Goal: Check status: Check status

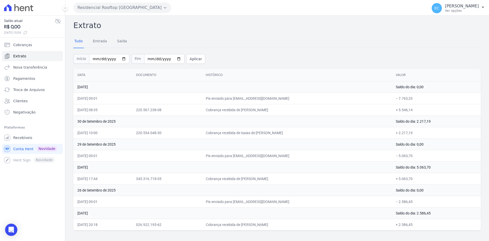
click at [107, 7] on button "Residencial Rooftop [GEOGRAPHIC_DATA]" at bounding box center [122, 8] width 98 height 10
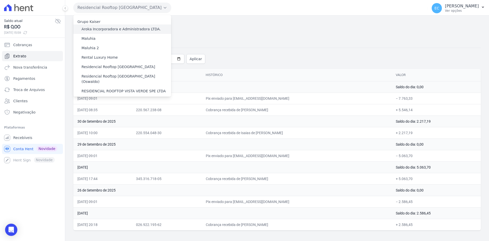
click at [104, 29] on label "Aroka Incorporadora e Administradora LTDA." at bounding box center [120, 28] width 79 height 5
click at [0, 0] on input "Aroka Incorporadora e Administradora LTDA." at bounding box center [0, 0] width 0 height 0
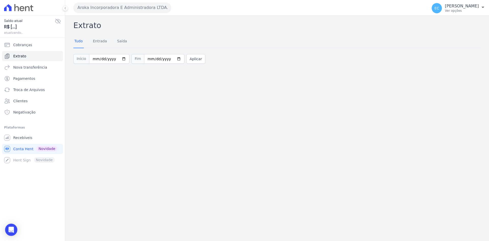
click at [111, 11] on button "Aroka Incorporadora E Administradora LTDA." at bounding box center [122, 8] width 98 height 10
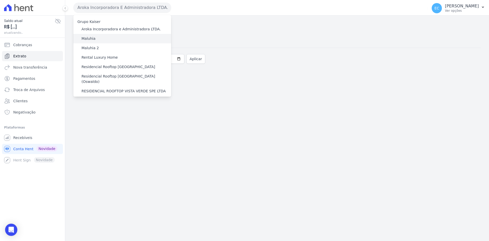
click at [99, 37] on div "Maluhia" at bounding box center [122, 38] width 98 height 9
click at [94, 37] on label "Maluhia" at bounding box center [88, 38] width 14 height 5
click at [0, 0] on input "Maluhia" at bounding box center [0, 0] width 0 height 0
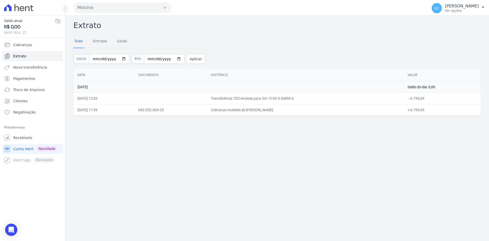
click at [113, 5] on button "Maluhia" at bounding box center [122, 8] width 98 height 10
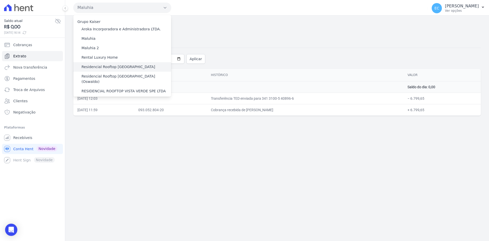
click at [105, 66] on label "Residencial Rooftop [GEOGRAPHIC_DATA]" at bounding box center [118, 66] width 74 height 5
click at [0, 0] on input "Residencial Rooftop [GEOGRAPHIC_DATA]" at bounding box center [0, 0] width 0 height 0
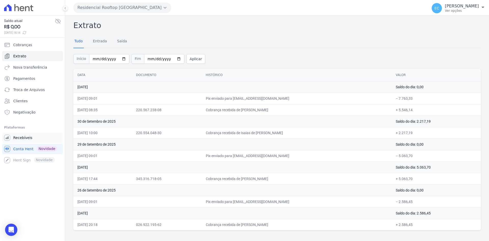
click at [22, 137] on span "Recebíveis" at bounding box center [22, 137] width 19 height 5
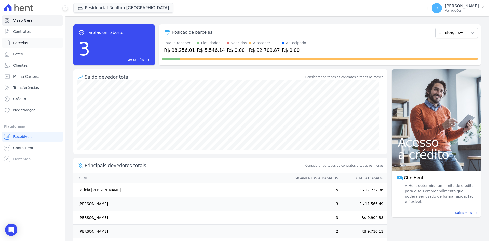
click at [19, 47] on link "Parcelas" at bounding box center [32, 43] width 61 height 10
select select
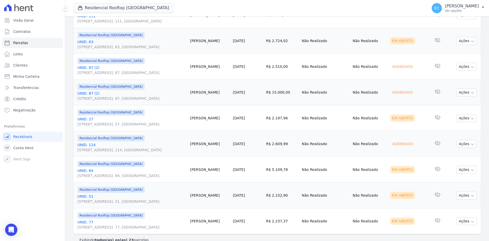
scroll to position [518, 0]
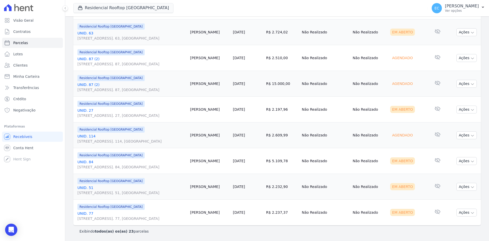
click at [85, 215] on link "UNID. 77 Alameda Harvey C Weeks, 54, Apto. 77, Cidade Vista Verde" at bounding box center [131, 216] width 109 height 10
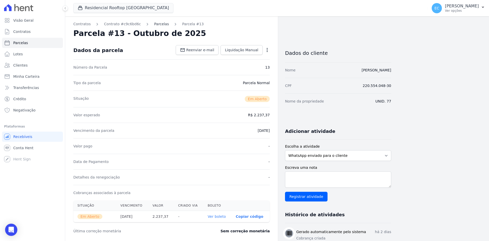
click at [154, 23] on link "Parcelas" at bounding box center [161, 23] width 15 height 5
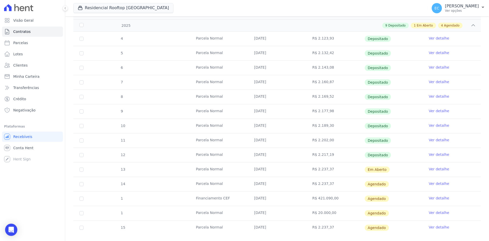
scroll to position [97, 0]
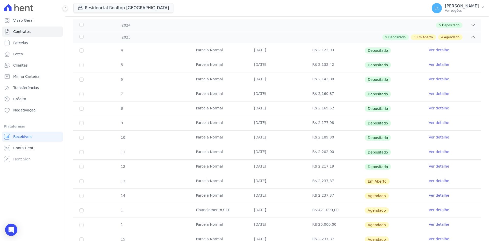
scroll to position [76, 0]
click at [40, 48] on ul "Visão Geral Contratos [GEOGRAPHIC_DATA] Lotes Clientes Minha Carteira Transferê…" at bounding box center [32, 65] width 61 height 100
click at [40, 42] on link "Parcelas" at bounding box center [32, 43] width 61 height 10
select select
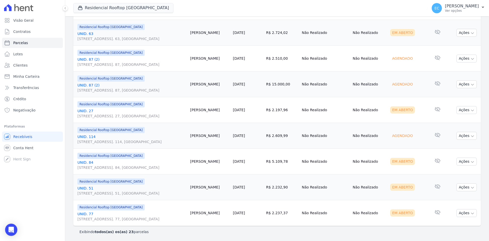
scroll to position [518, 0]
